Goal: Task Accomplishment & Management: Manage account settings

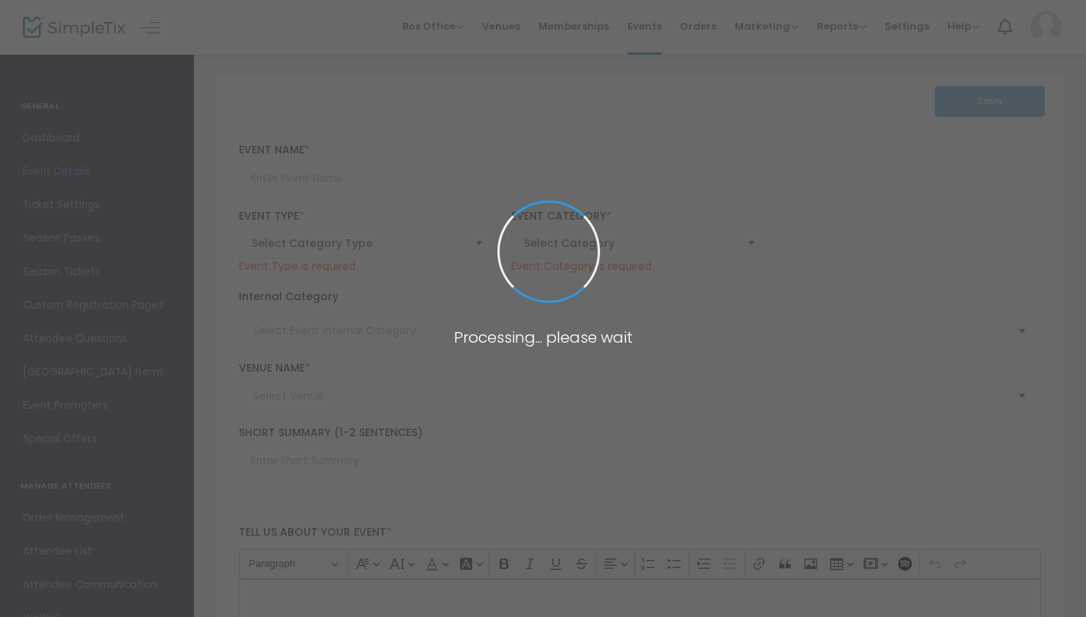
type input "Exhibition Ticket - CHARACTERS: Type in Action"
type textarea "Typography has long been a powerful force in the fight for freedom. From [PERSO…"
type input "Buy Tickets"
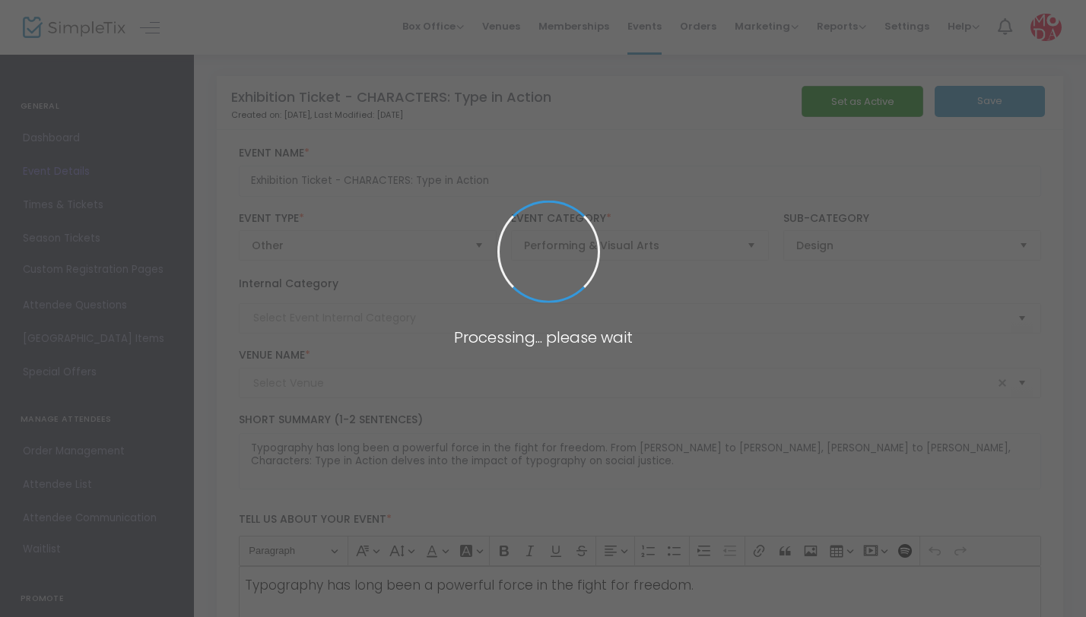
type input "[GEOGRAPHIC_DATA] (MODA)"
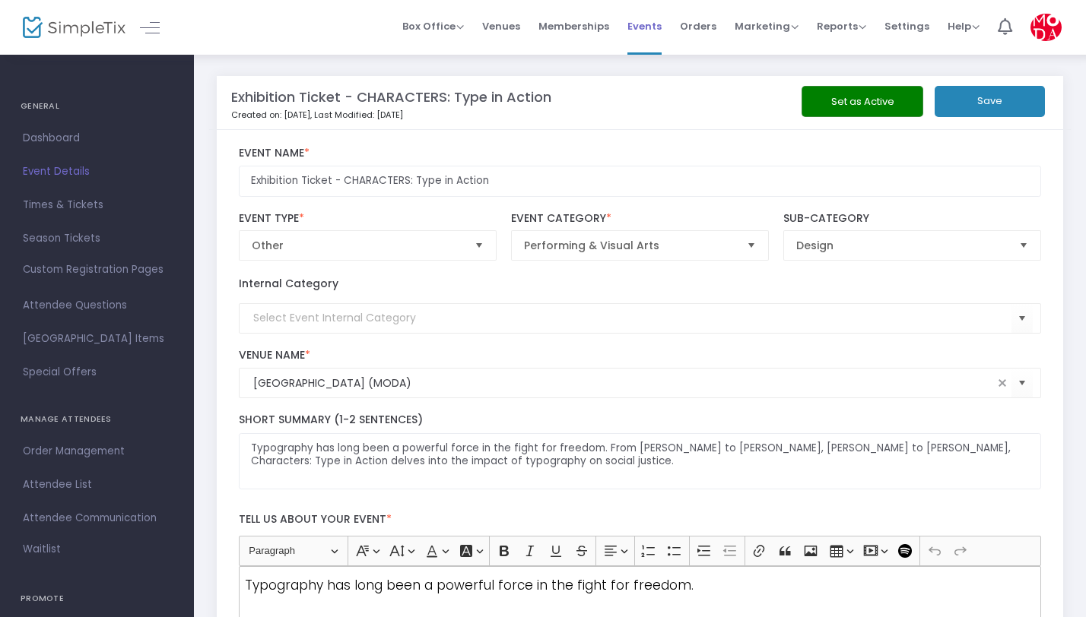
click at [645, 32] on span "Events" at bounding box center [644, 26] width 34 height 39
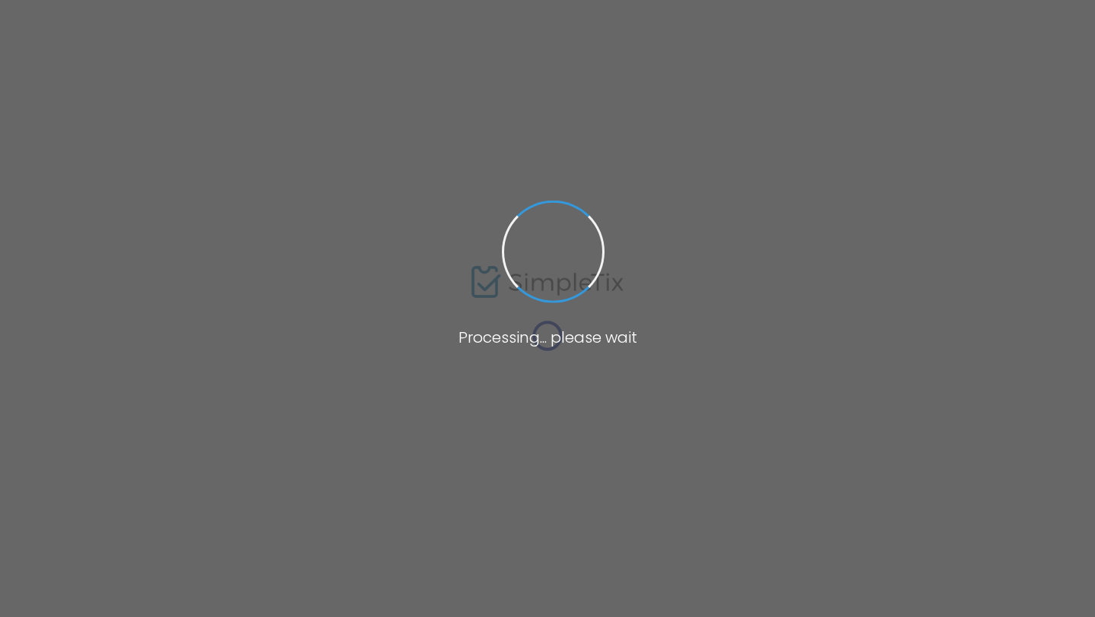
type input "Exhibition Ticket - CHARACTERS: Type in Action"
type textarea "Typography has long been a powerful force in the fight for freedom. From [PERSO…"
type input "Buy Tickets"
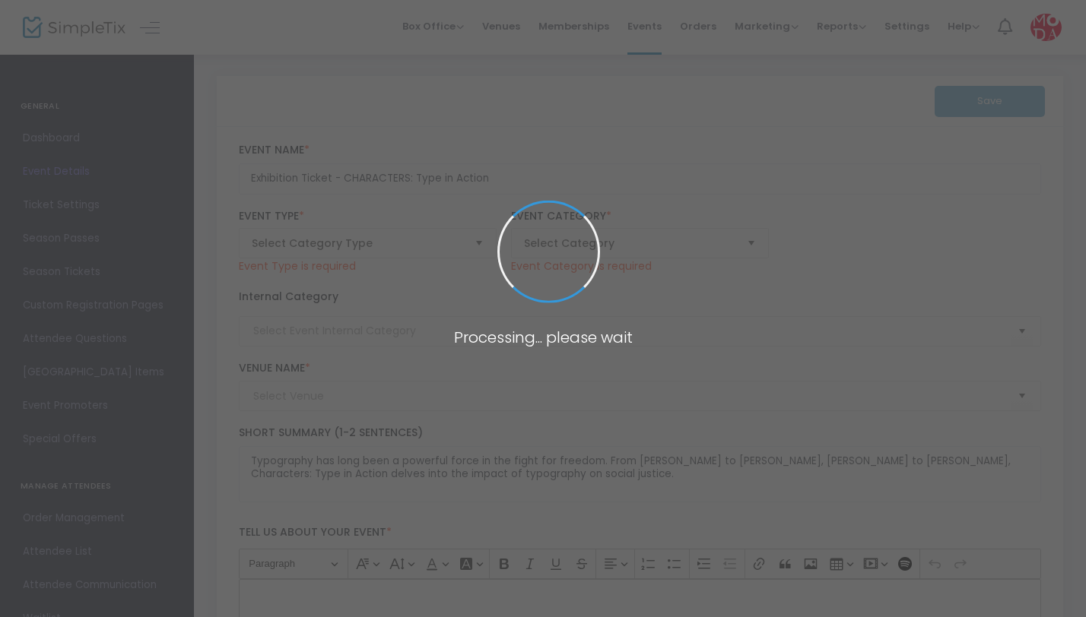
type input "[GEOGRAPHIC_DATA] (MODA)"
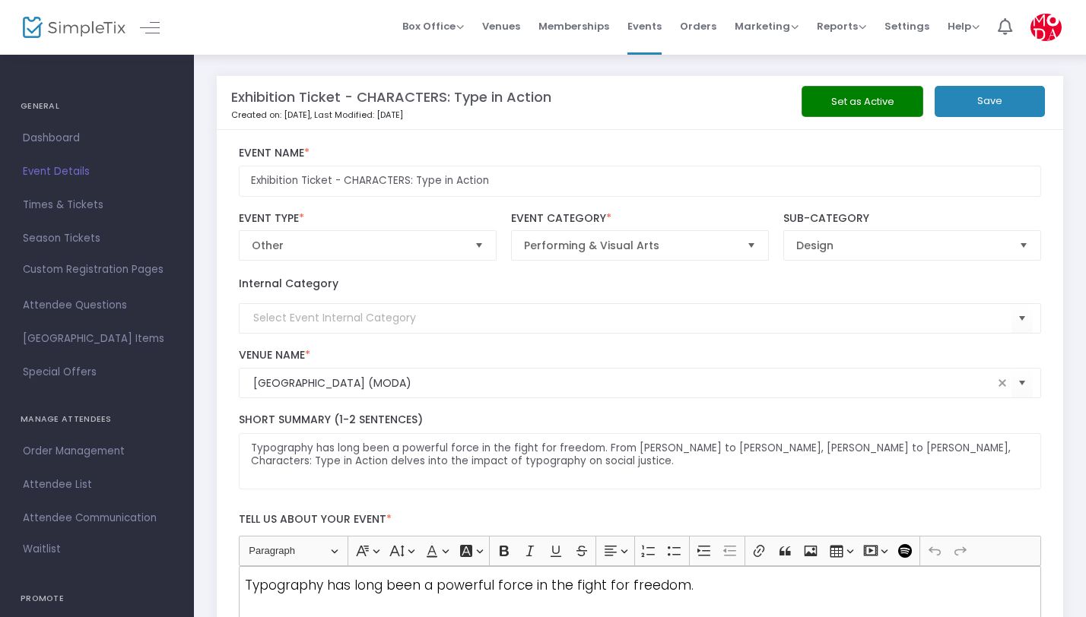
click at [1036, 27] on img at bounding box center [1045, 27] width 31 height 27
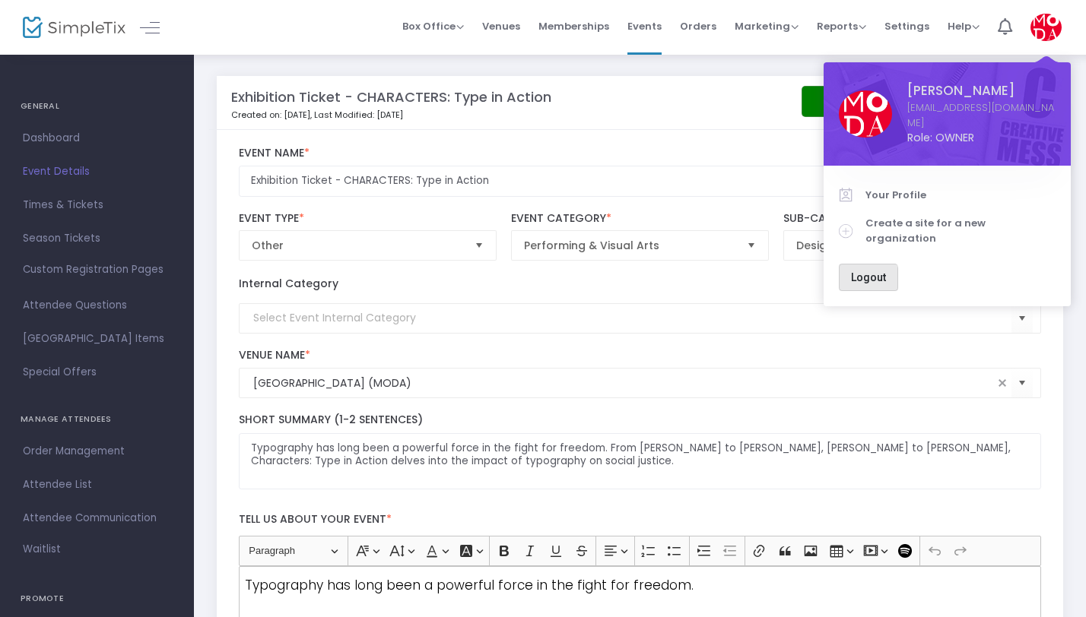
click at [863, 271] on span "Logout" at bounding box center [868, 277] width 35 height 12
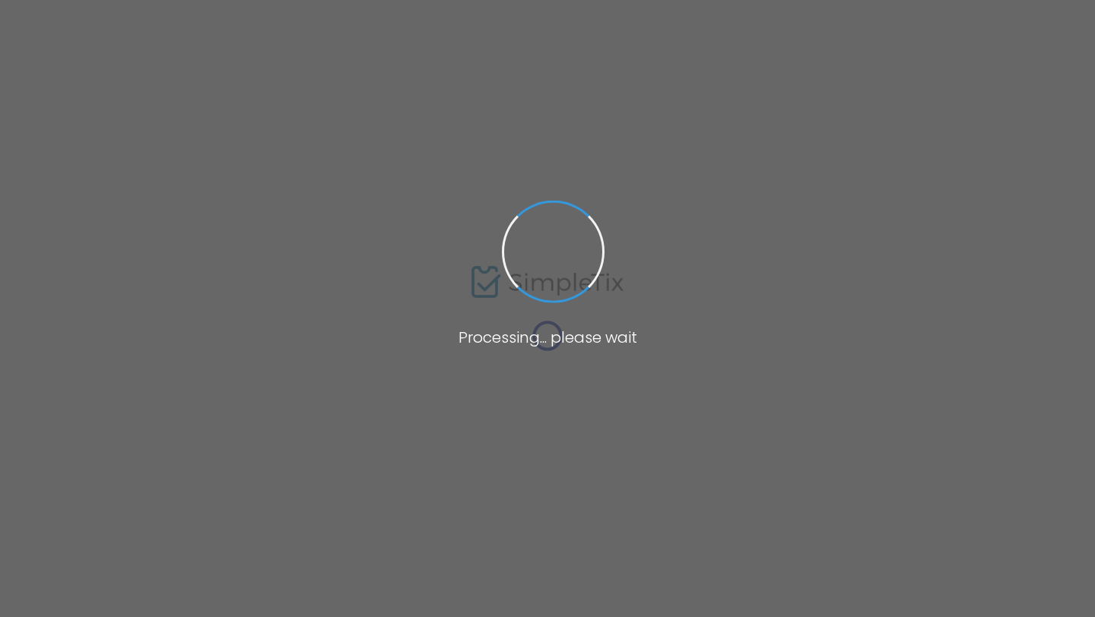
type input "Exhibition Ticket - CHARACTERS: Type in Action"
type textarea "Typography has long been a powerful force in the fight for freedom. From [PERSO…"
type input "Buy Tickets"
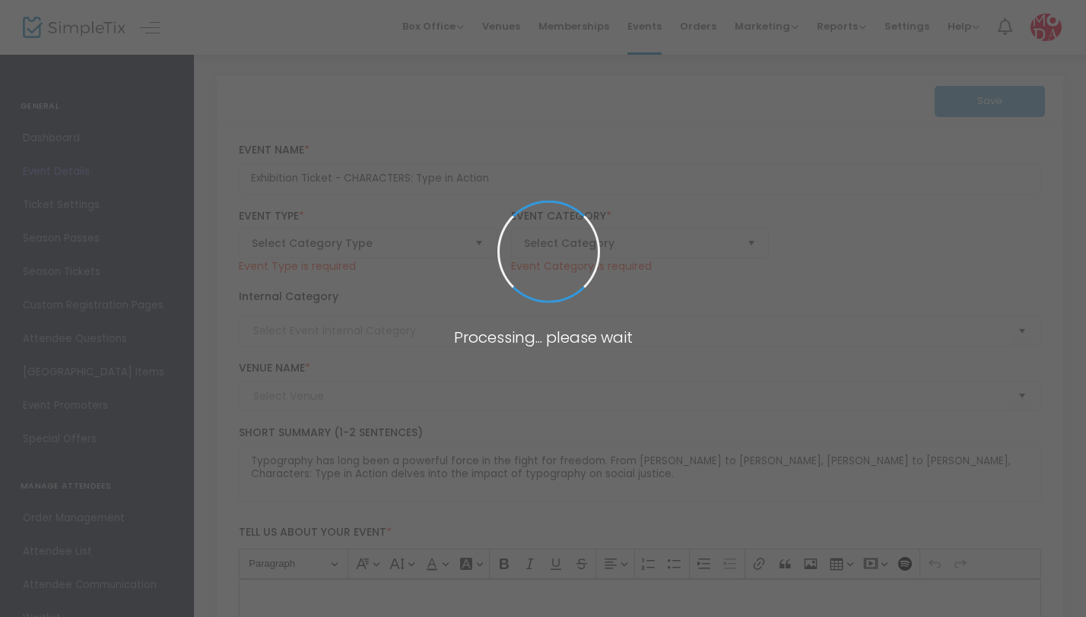
type input "[GEOGRAPHIC_DATA] (MODA)"
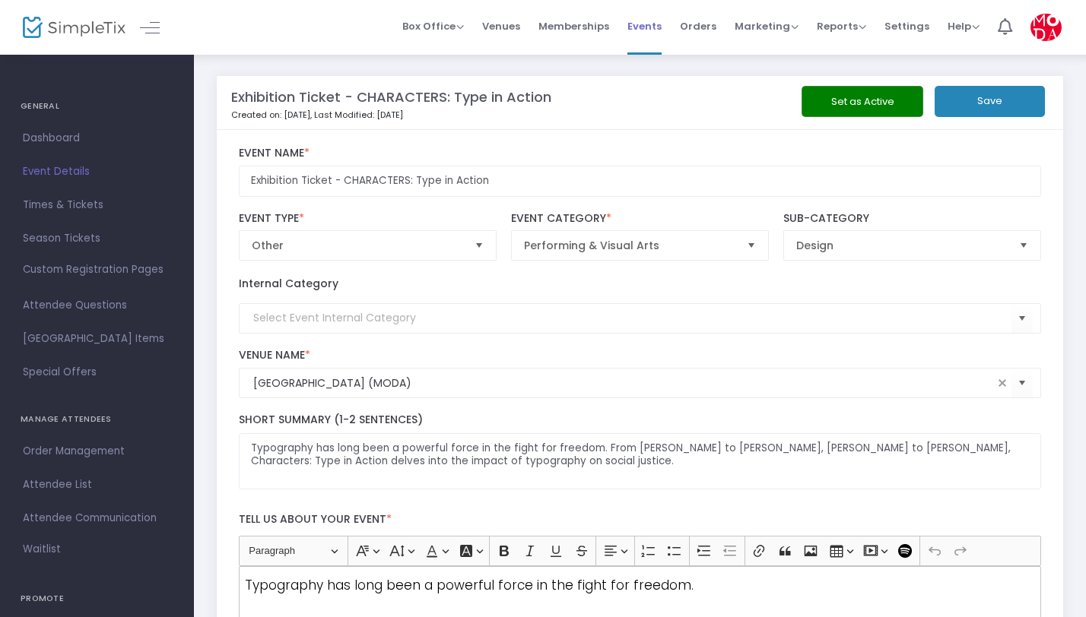
click at [652, 25] on span "Events" at bounding box center [644, 26] width 34 height 39
